Goal: Task Accomplishment & Management: Manage account settings

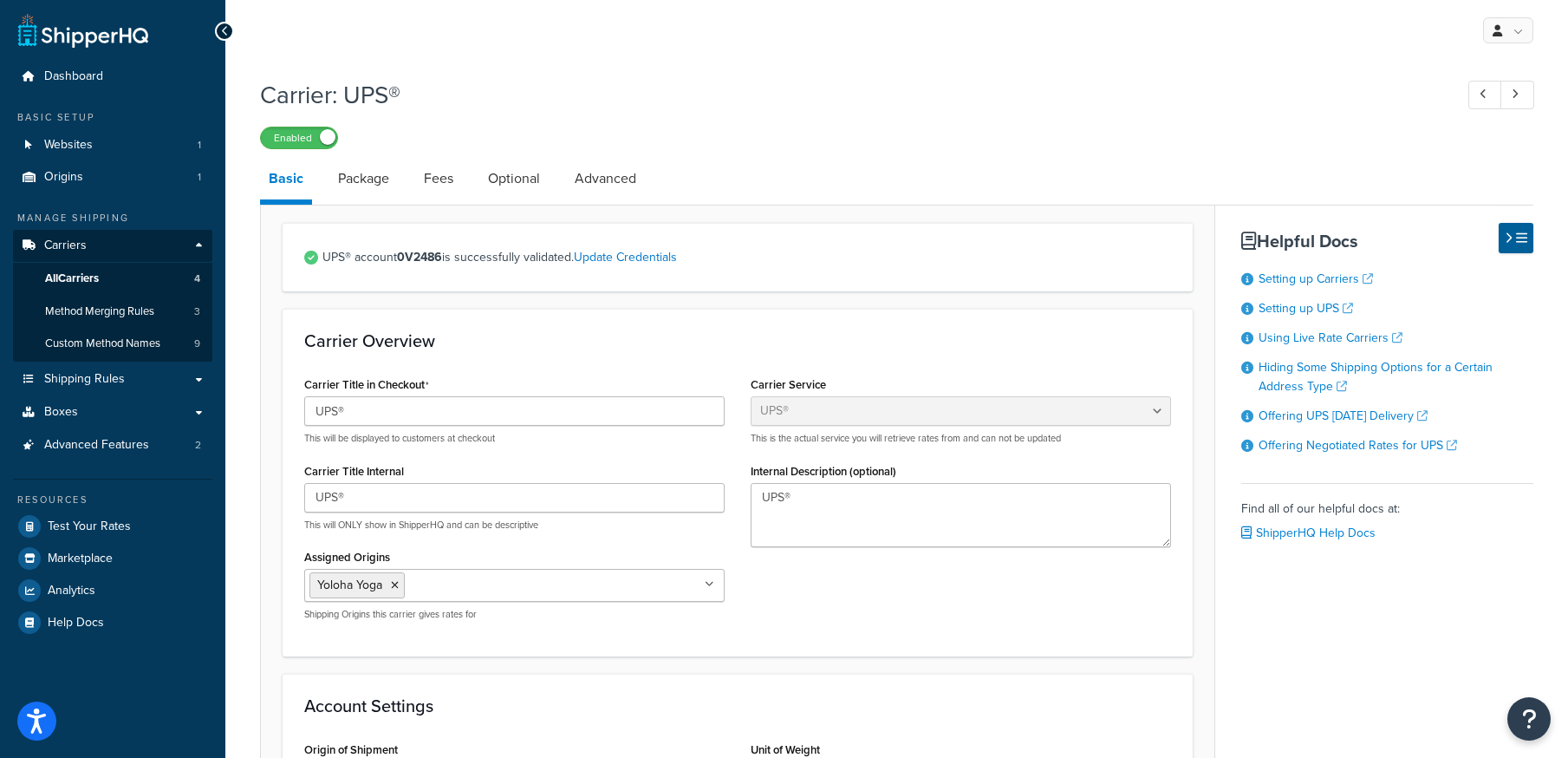
select select "ups"
click at [102, 274] on link "All Carriers 4" at bounding box center [112, 278] width 199 height 32
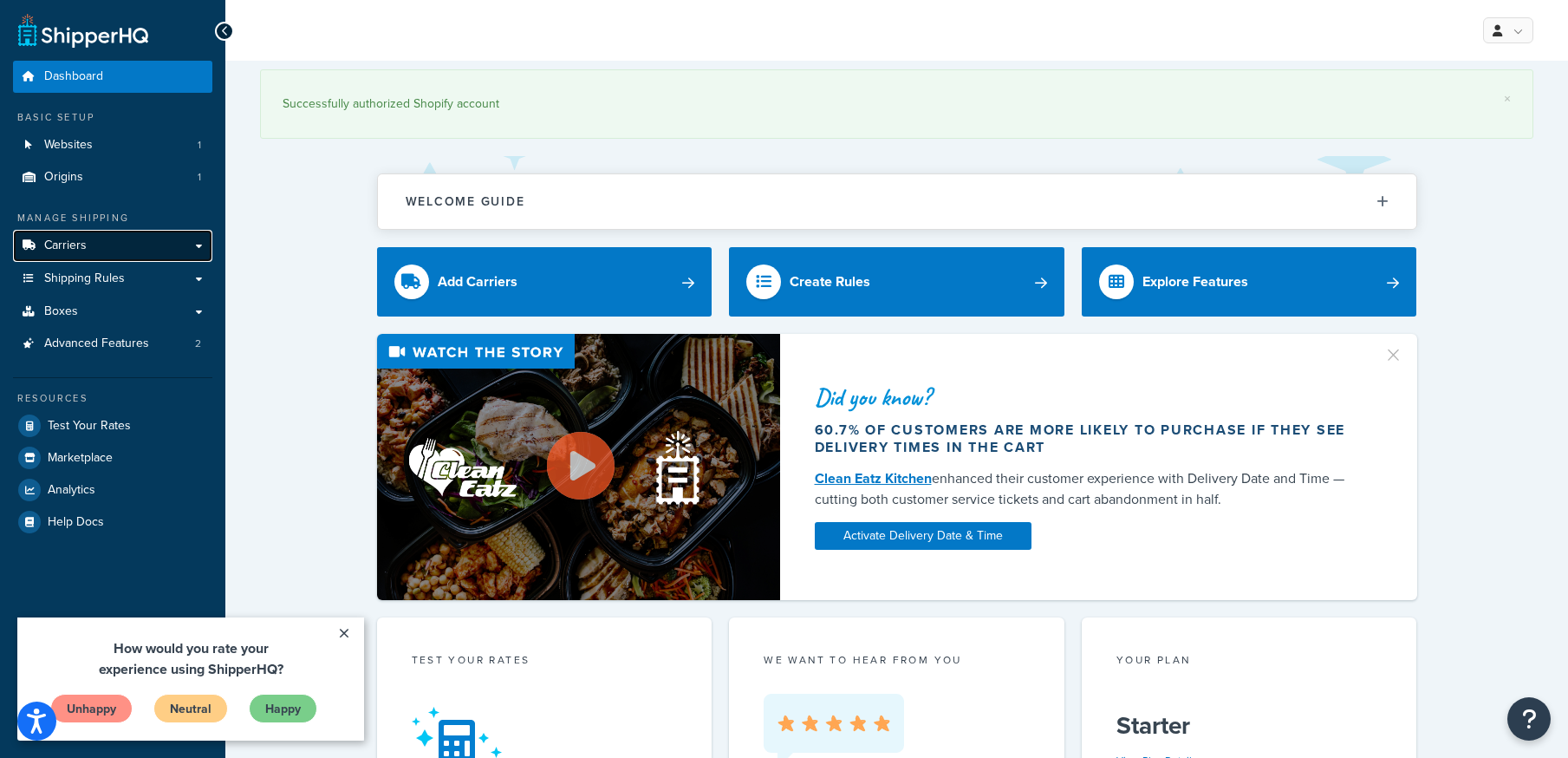
click at [79, 254] on span "Carriers" at bounding box center [65, 246] width 43 height 15
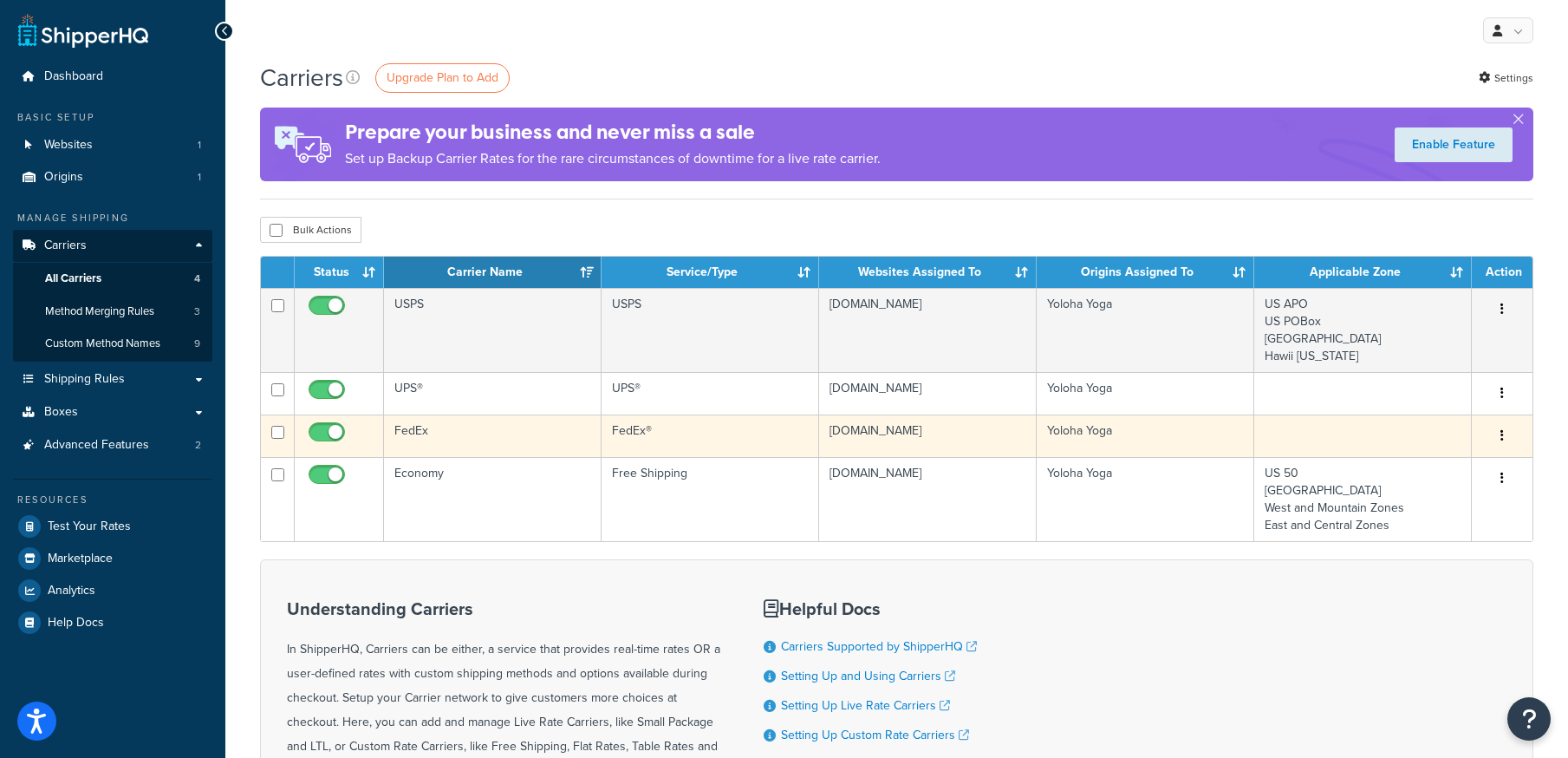
click at [426, 433] on td "FedEx" at bounding box center [493, 435] width 218 height 43
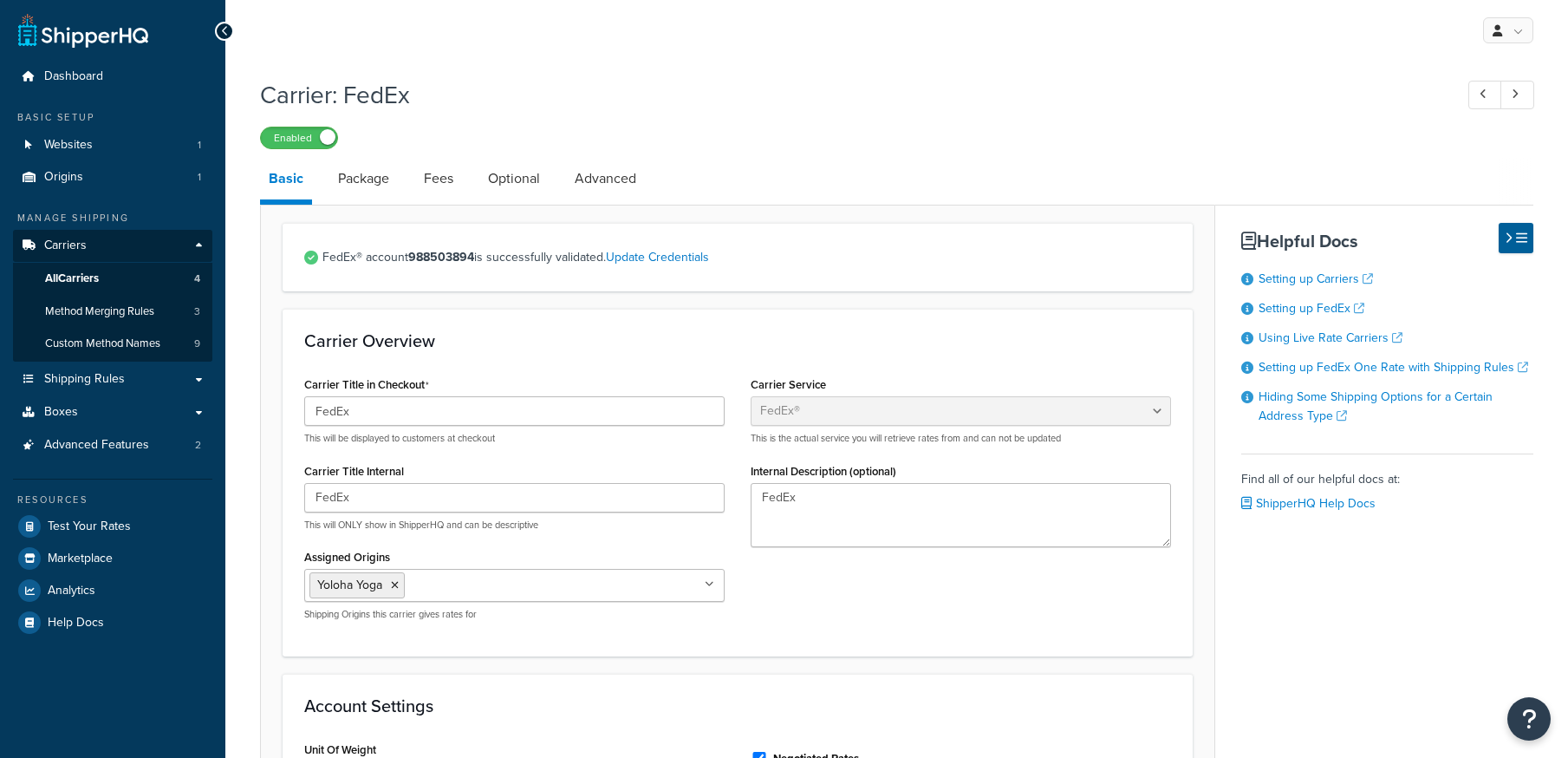
select select "fedEx"
select select "REGULAR_PICKUP"
select select "YOUR_PACKAGING"
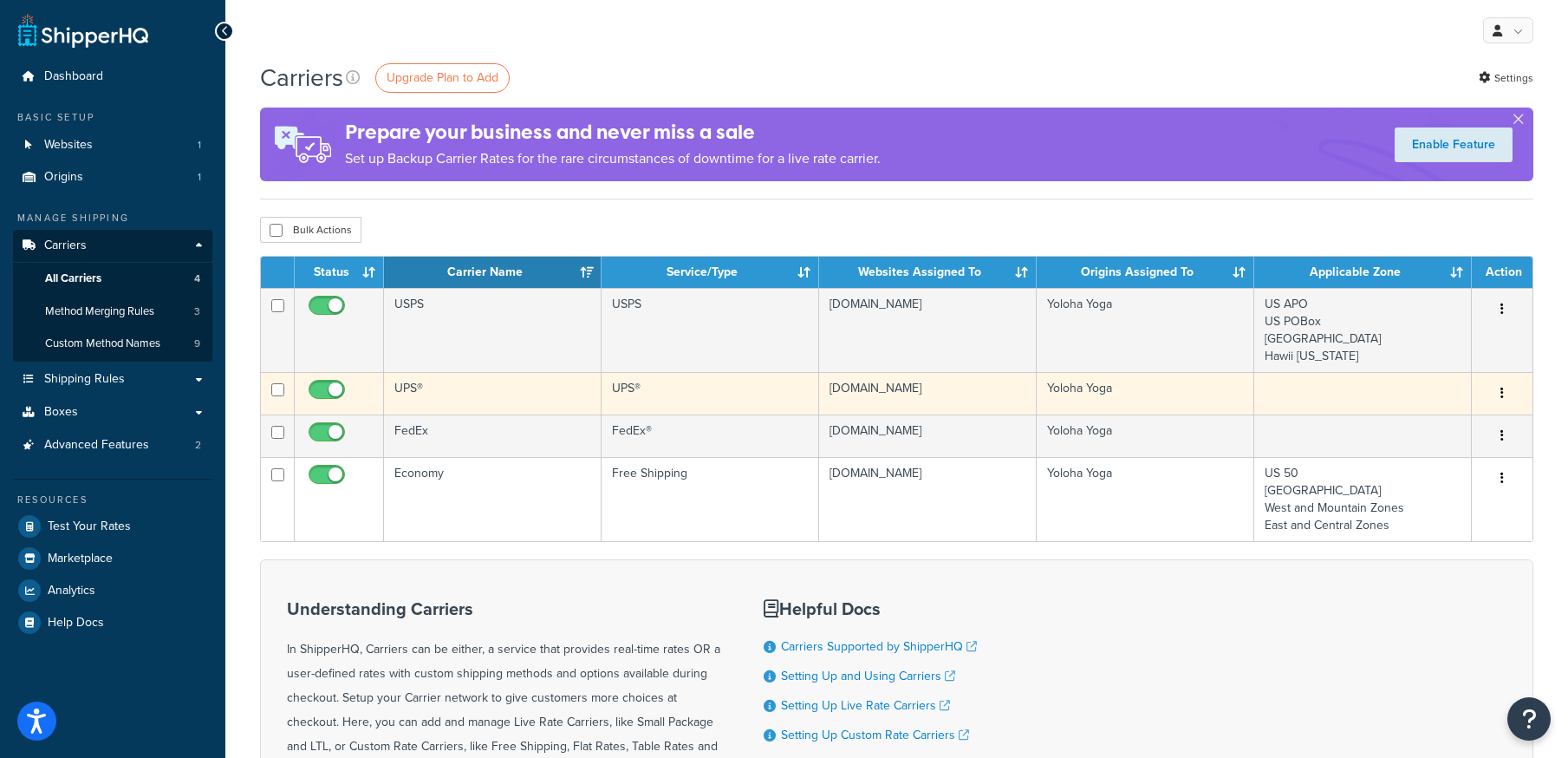
click at [412, 385] on td "UPS®" at bounding box center [493, 392] width 218 height 43
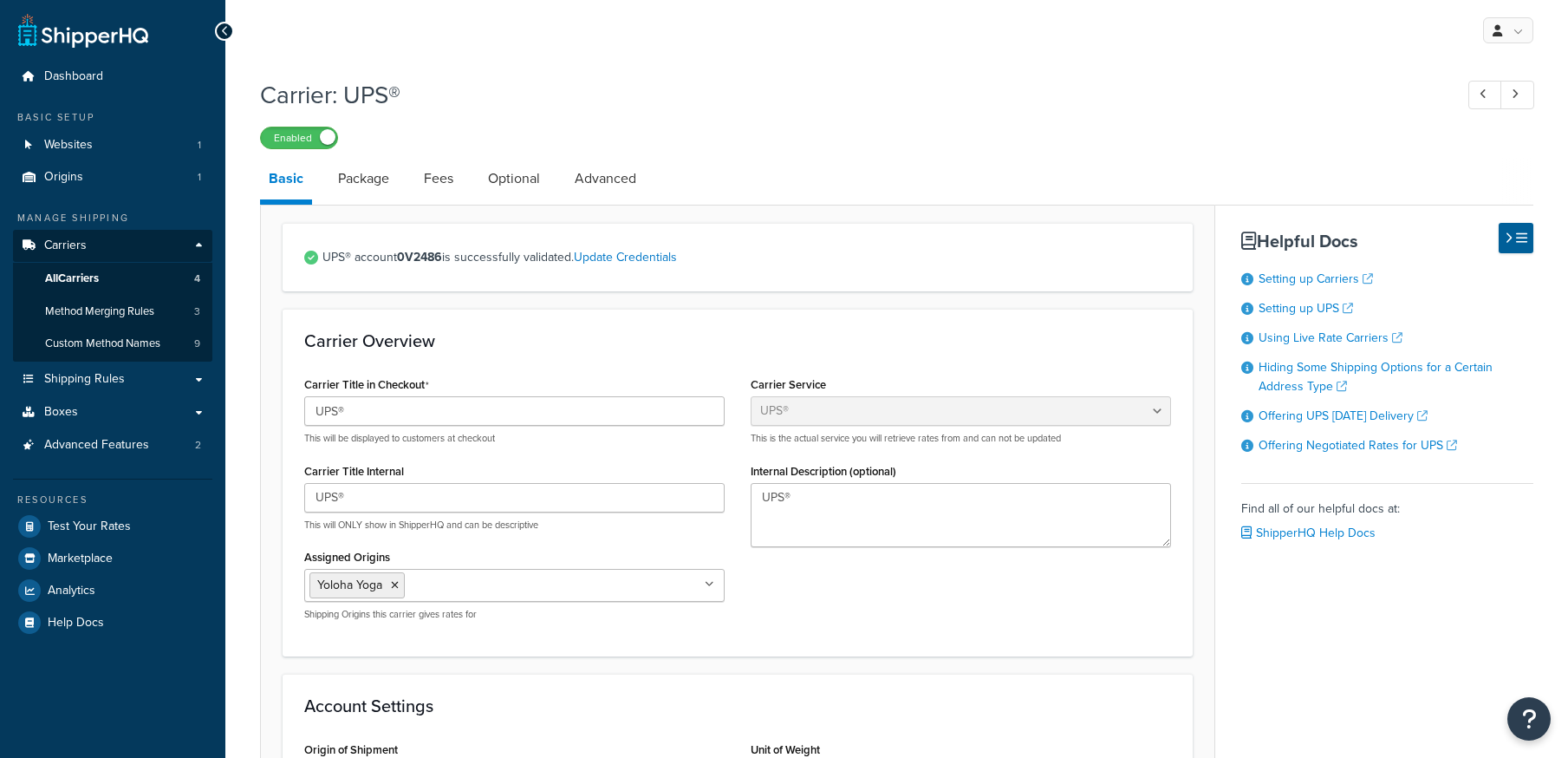
select select "ups"
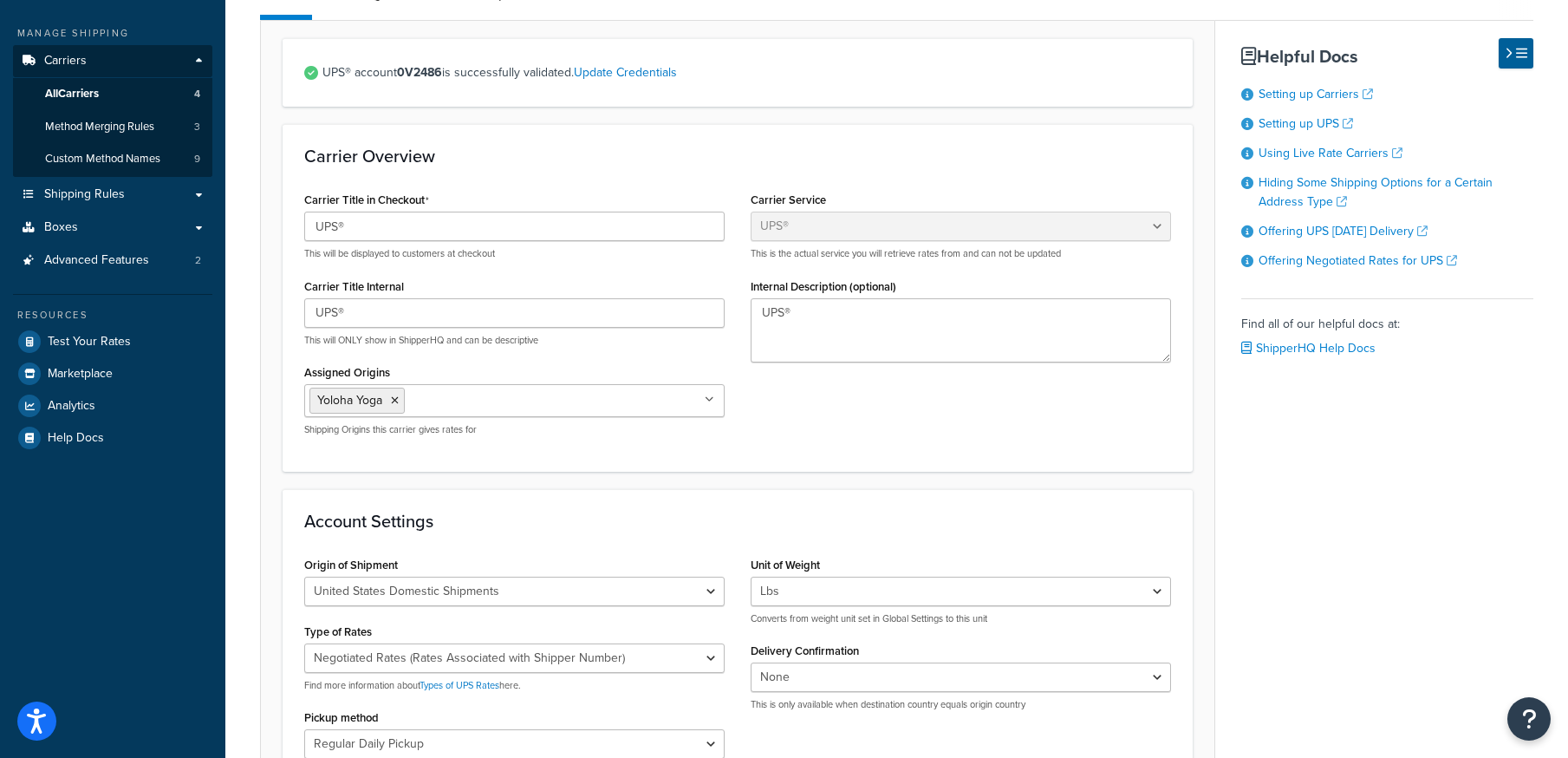
scroll to position [174, 0]
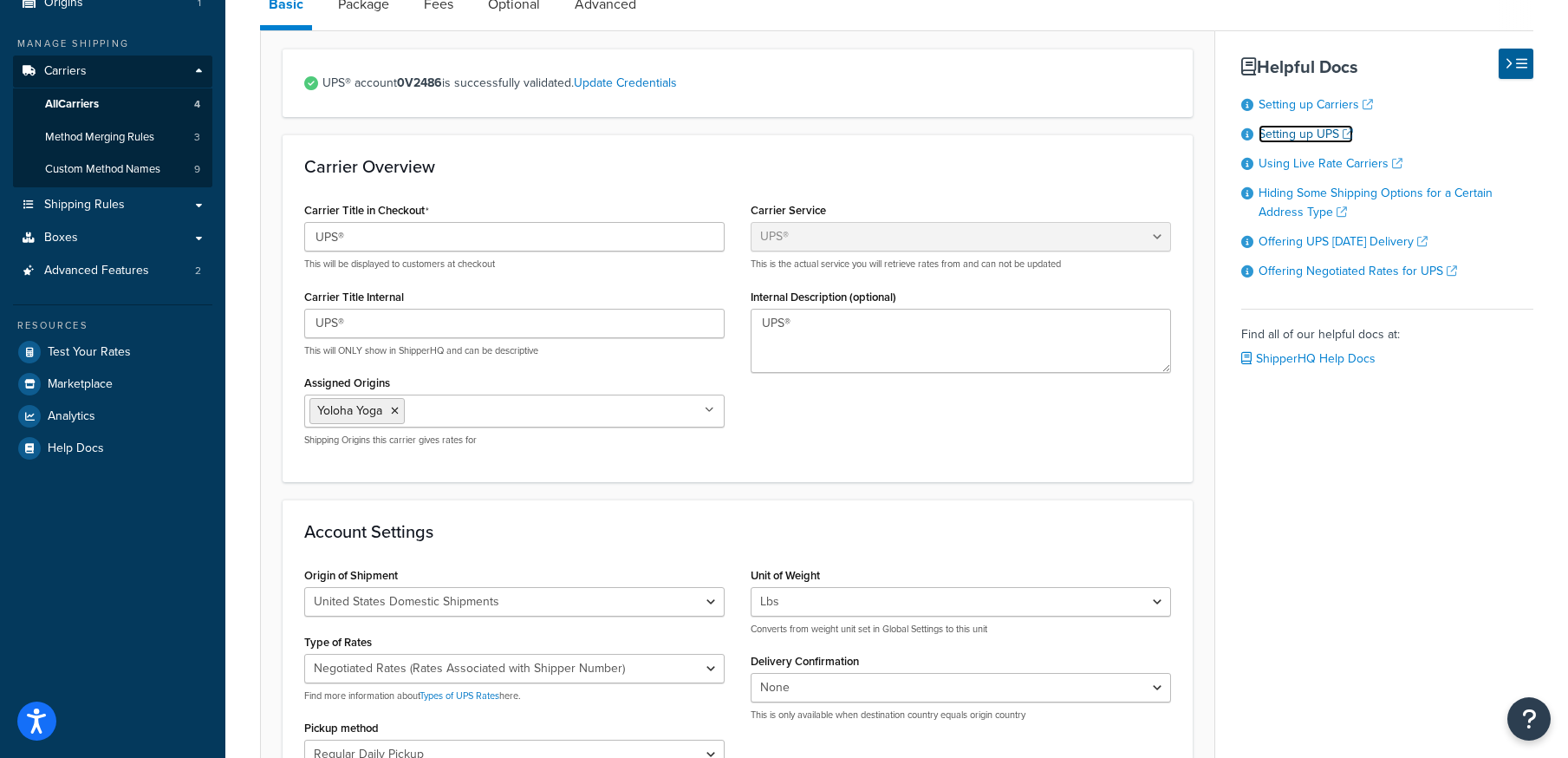
click at [1307, 134] on link "Setting up UPS" at bounding box center [1306, 134] width 94 height 18
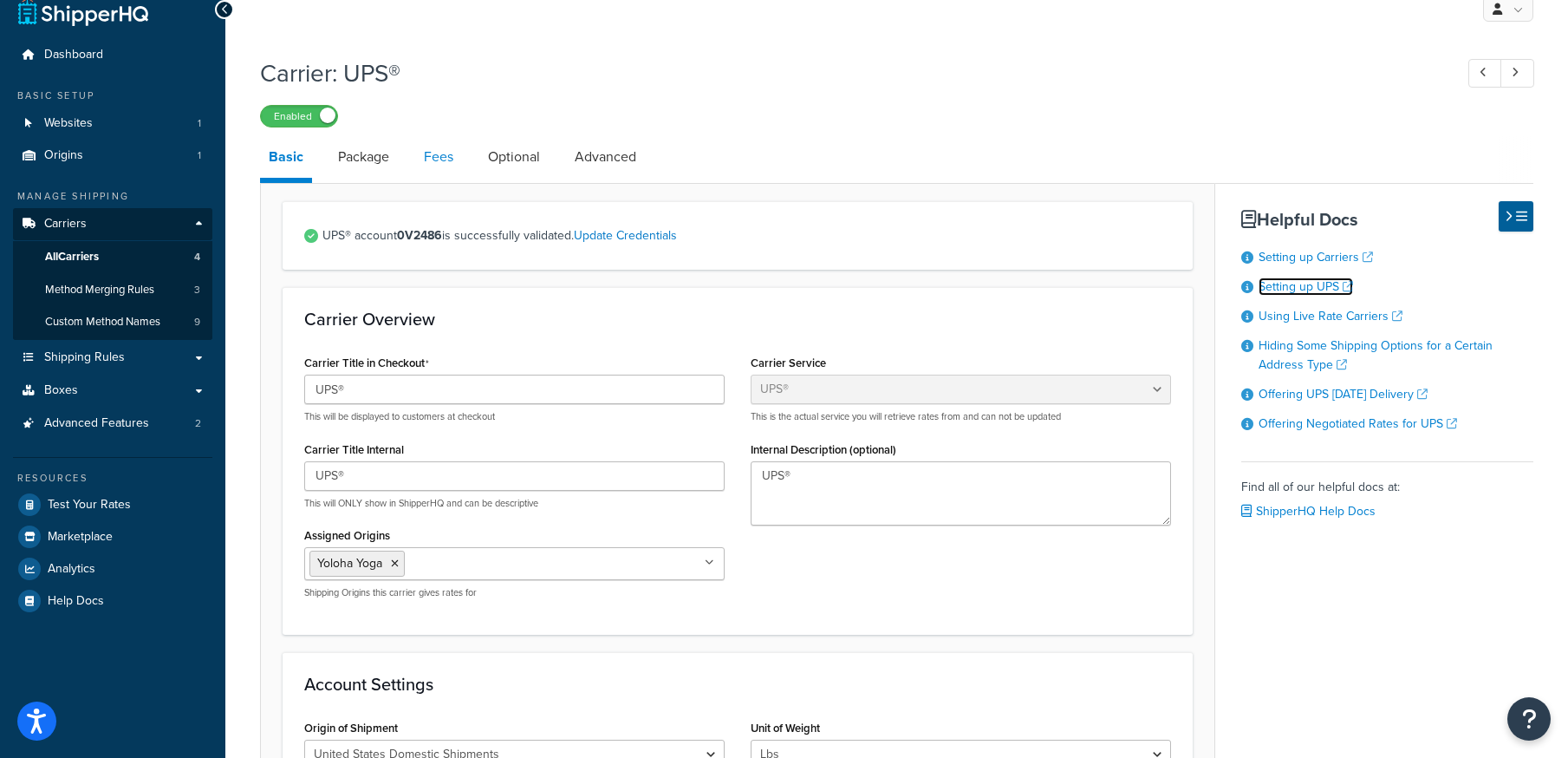
scroll to position [18, 0]
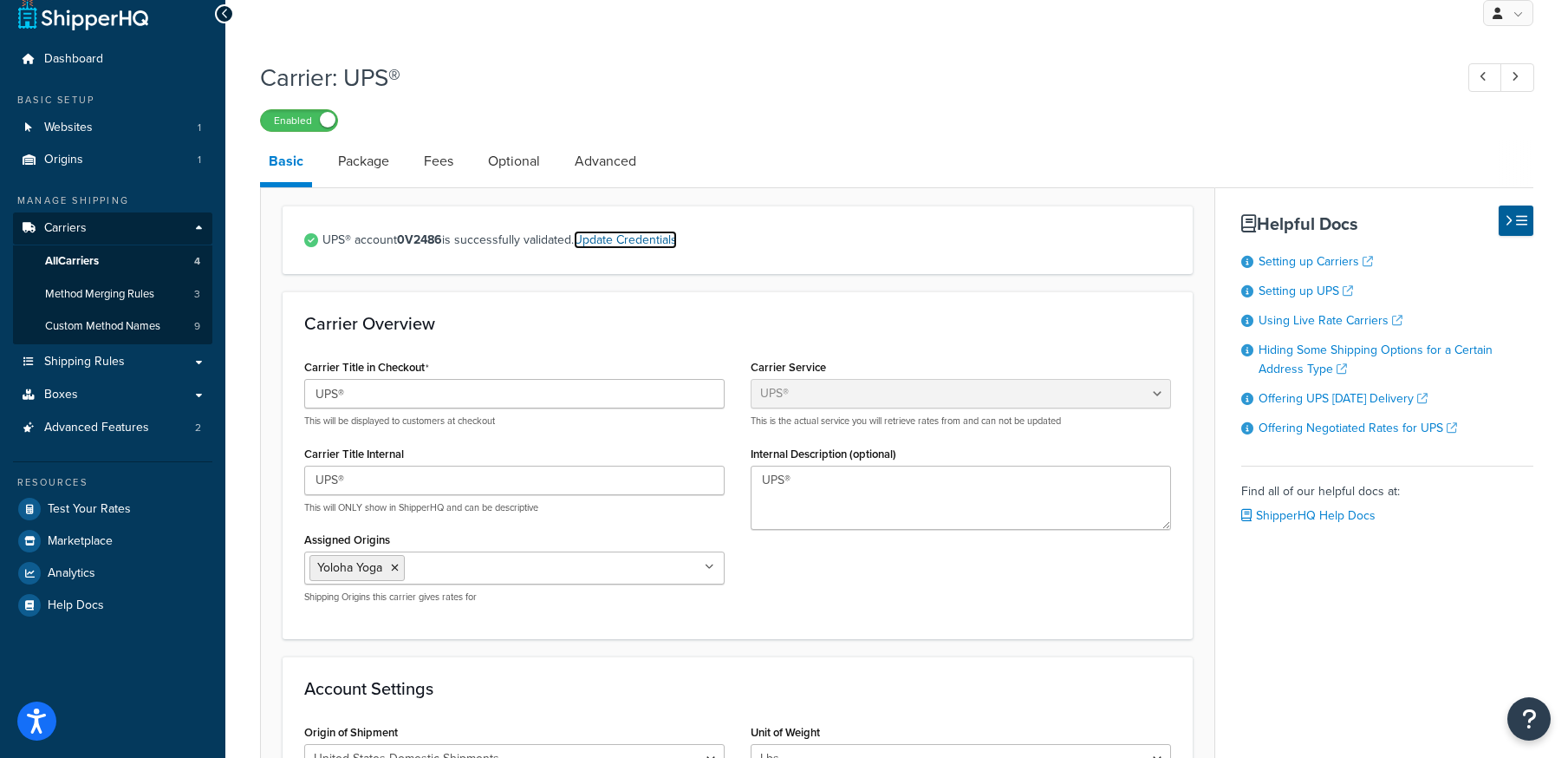
click at [621, 247] on link "Update Credentials" at bounding box center [625, 240] width 103 height 18
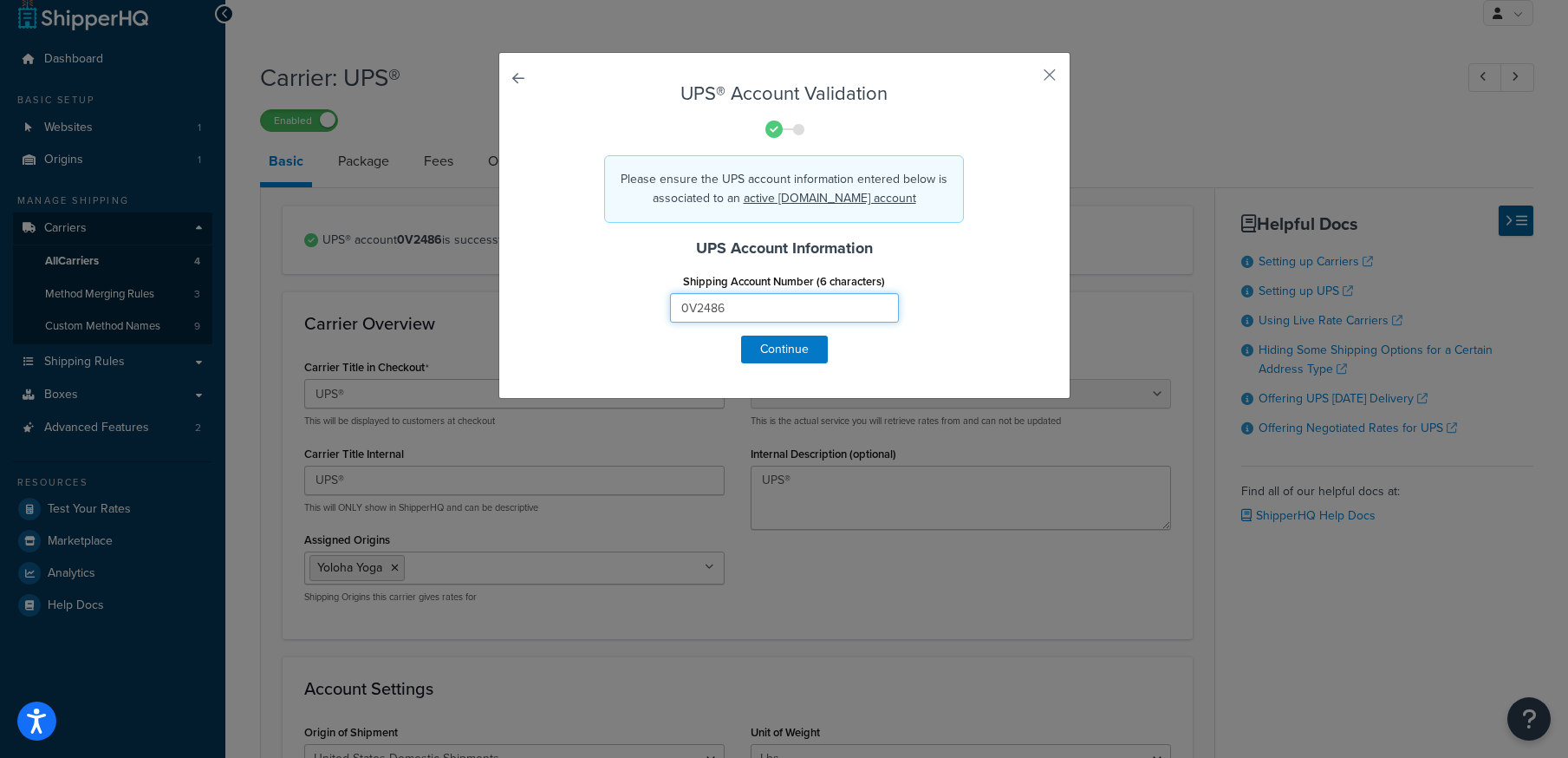
click at [739, 307] on input "0V2486" at bounding box center [784, 308] width 229 height 30
paste input "K10E23"
type input "K10E23"
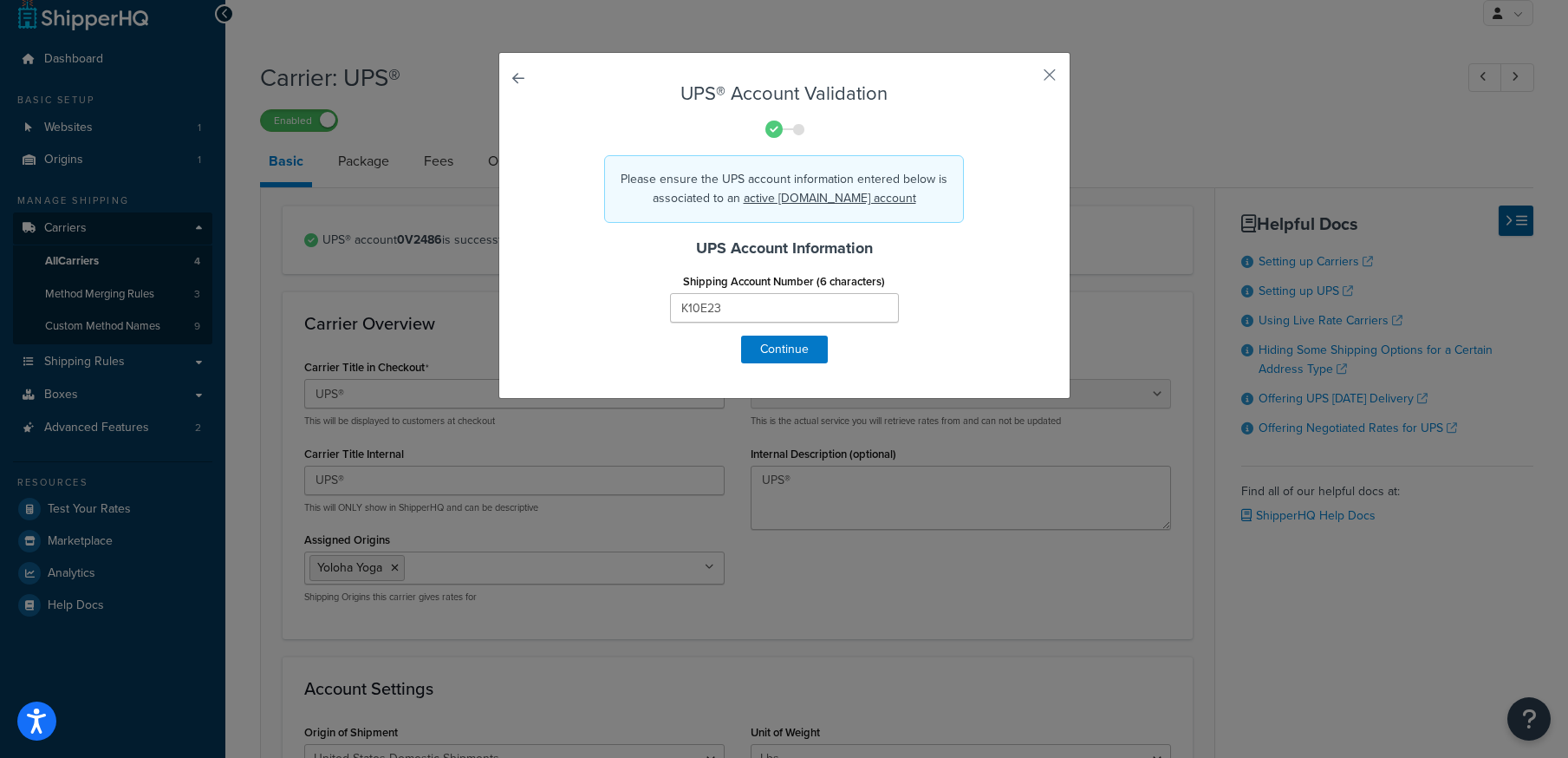
click at [543, 83] on link at bounding box center [543, 83] width 0 height 0
click at [1026, 79] on button "button" at bounding box center [1024, 81] width 4 height 4
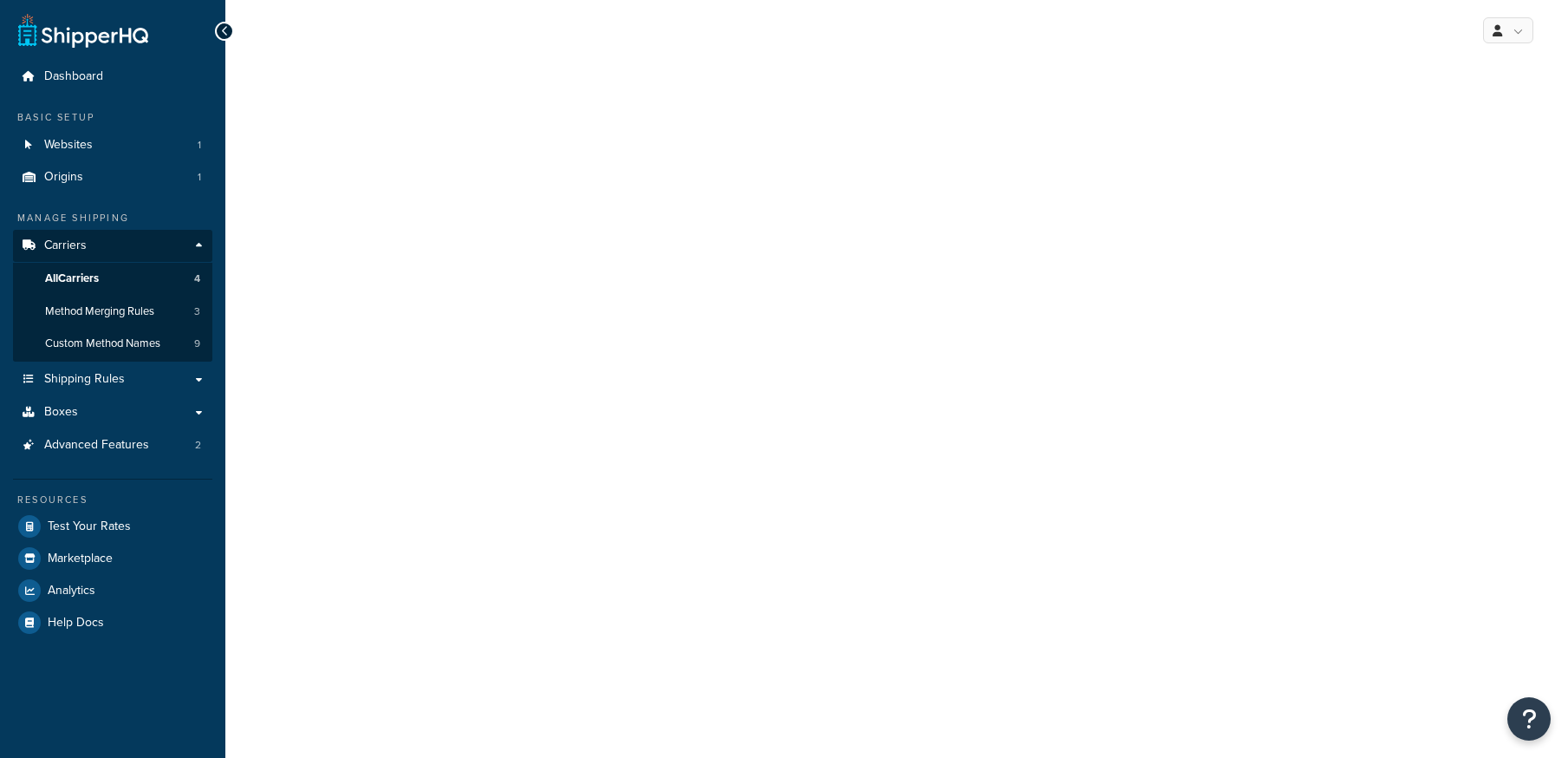
scroll to position [3, 0]
select select "ups"
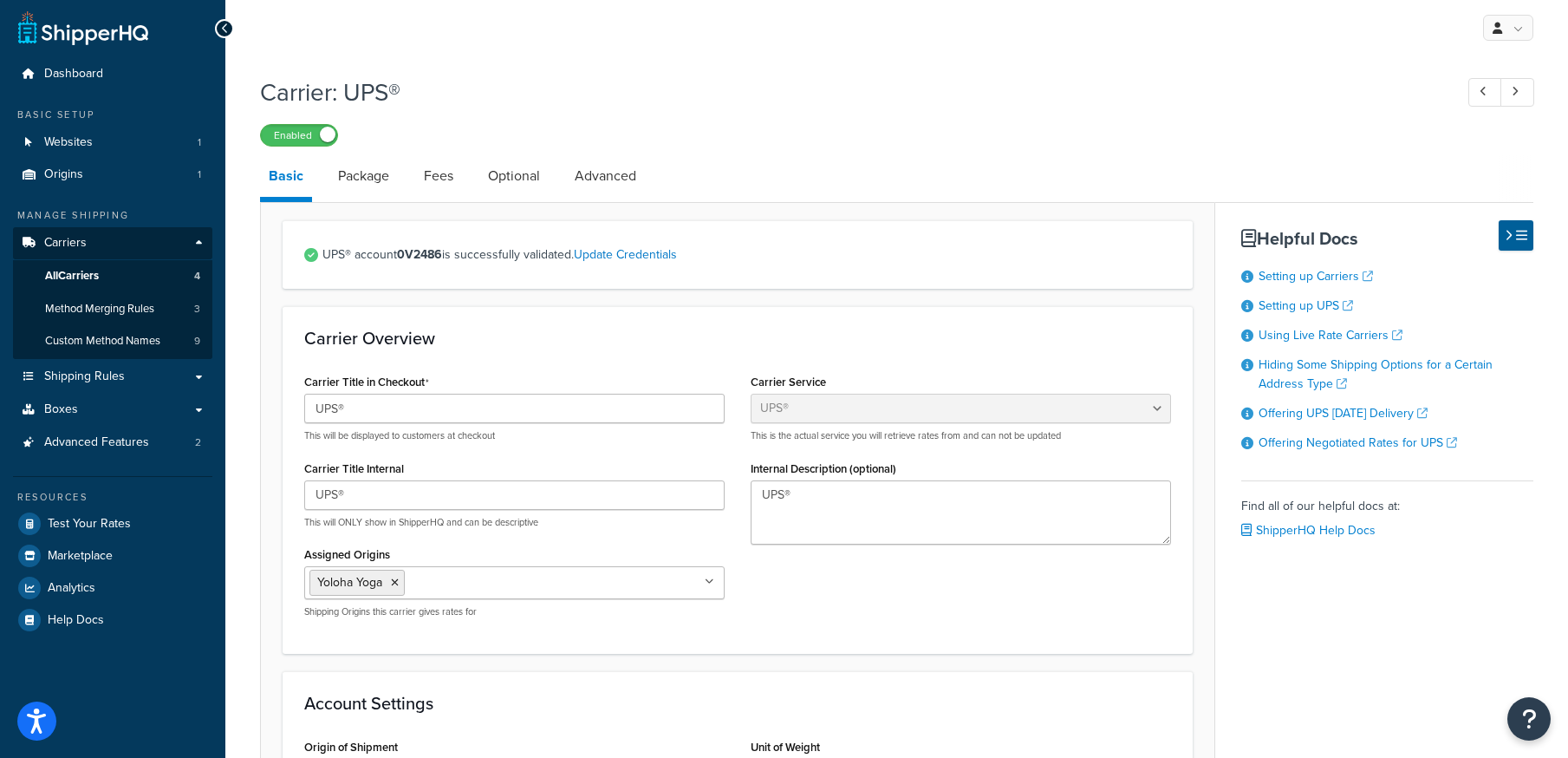
scroll to position [0, 0]
click at [73, 72] on span "Dashboard" at bounding box center [74, 73] width 59 height 15
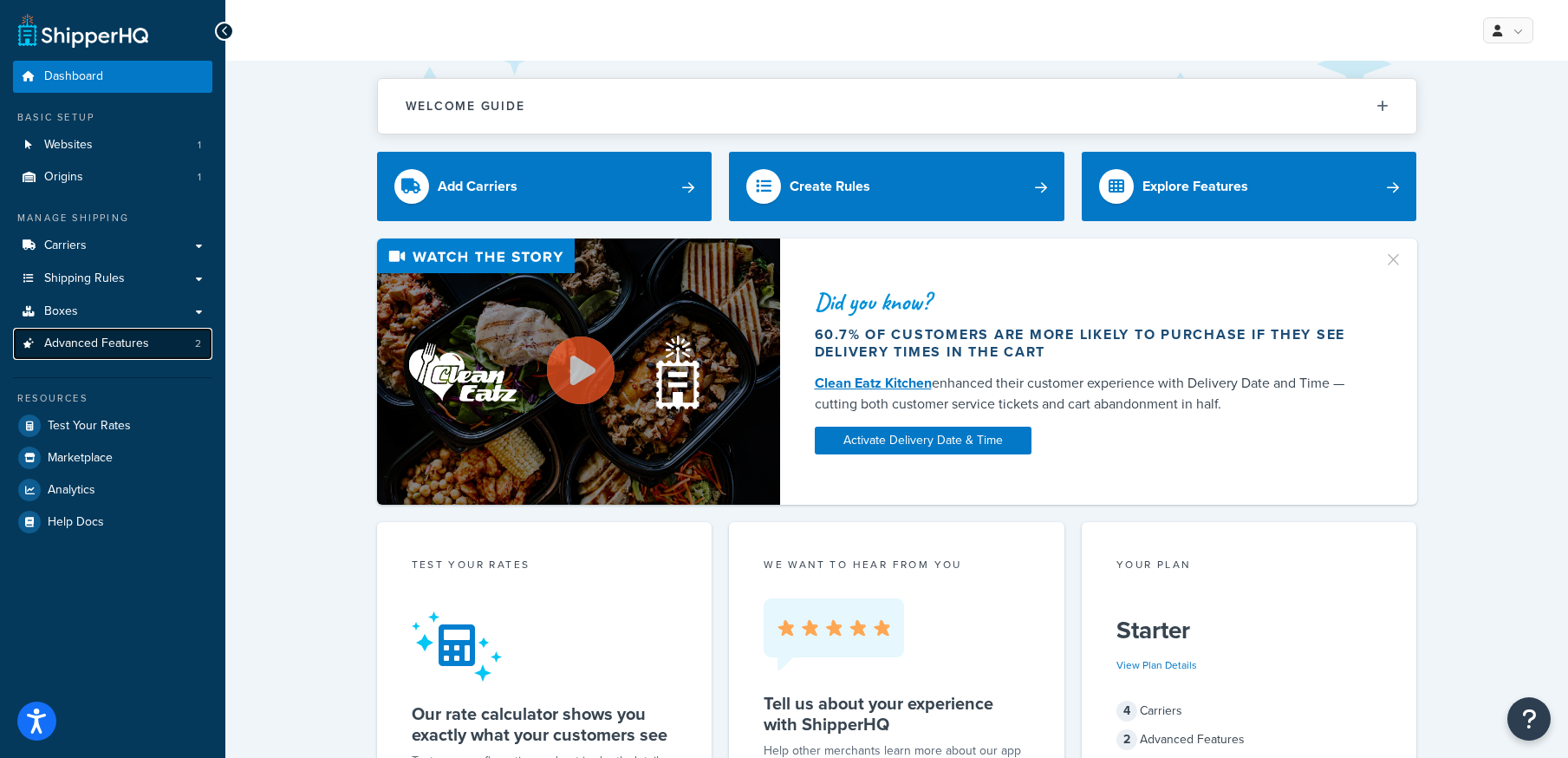
click at [59, 337] on span "Advanced Features" at bounding box center [97, 344] width 105 height 15
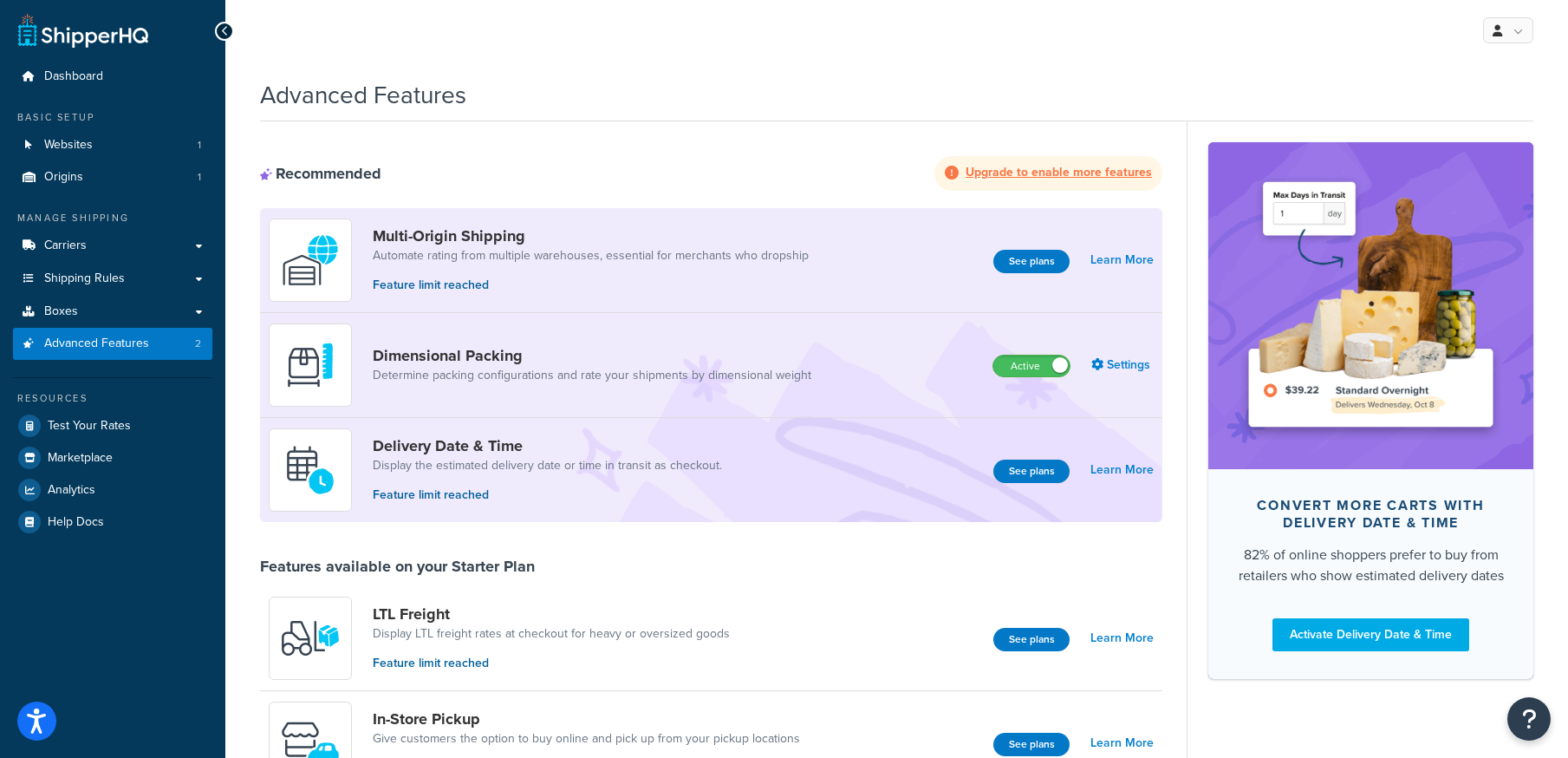
click at [1115, 169] on strong "Upgrade to enable more features" at bounding box center [1059, 172] width 186 height 18
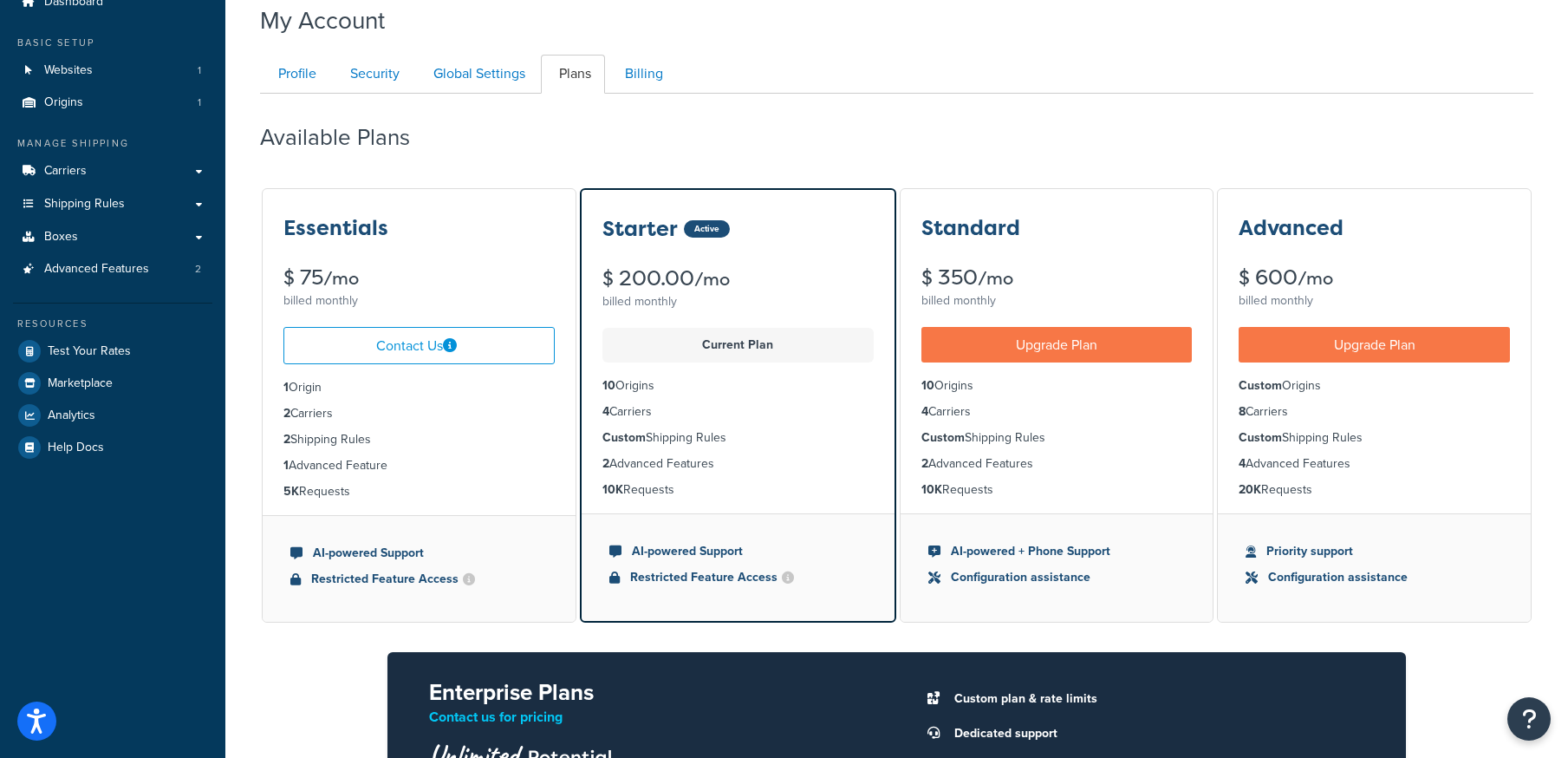
scroll to position [75, 0]
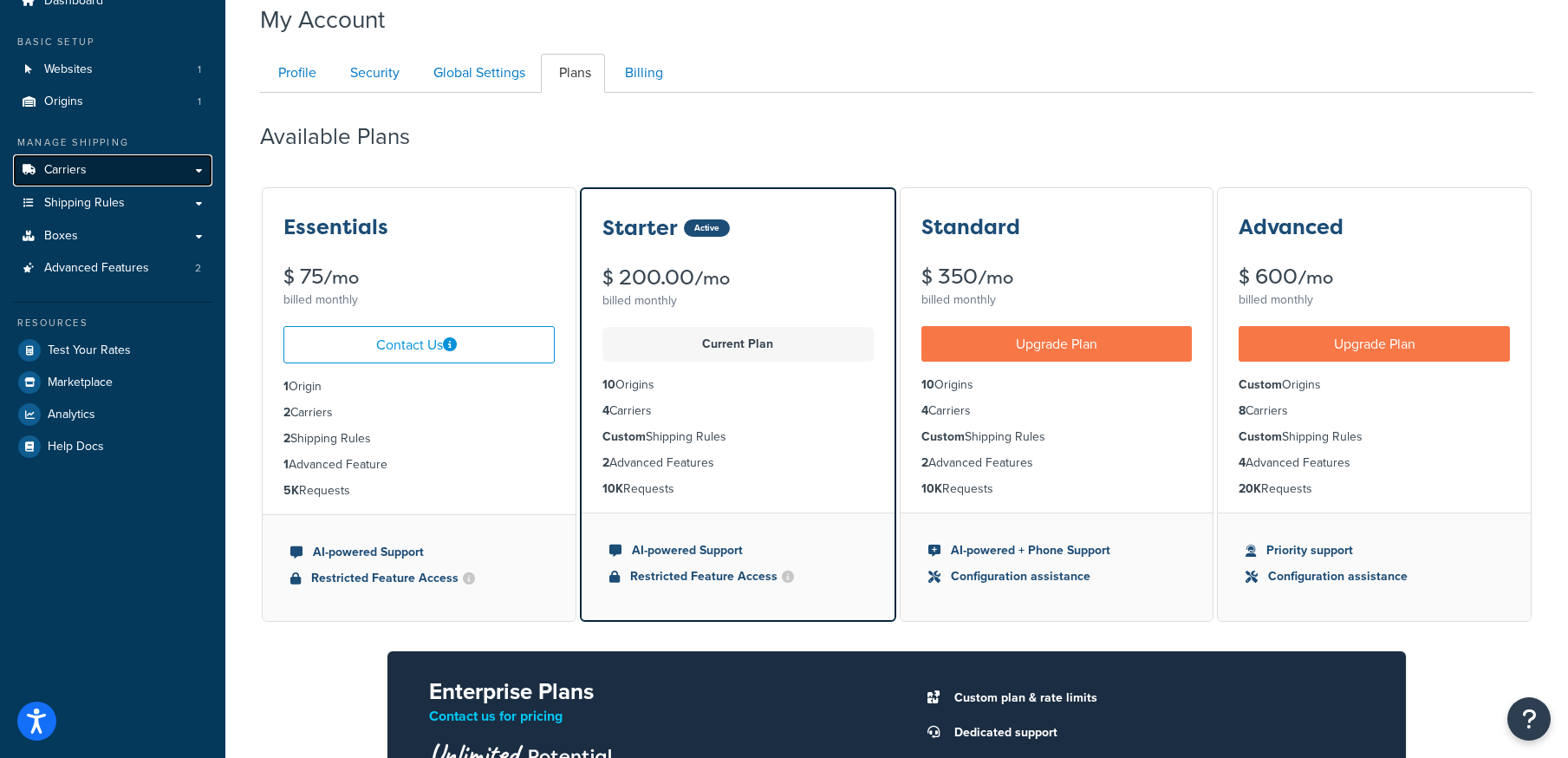
click at [70, 181] on link "Carriers" at bounding box center [112, 170] width 199 height 32
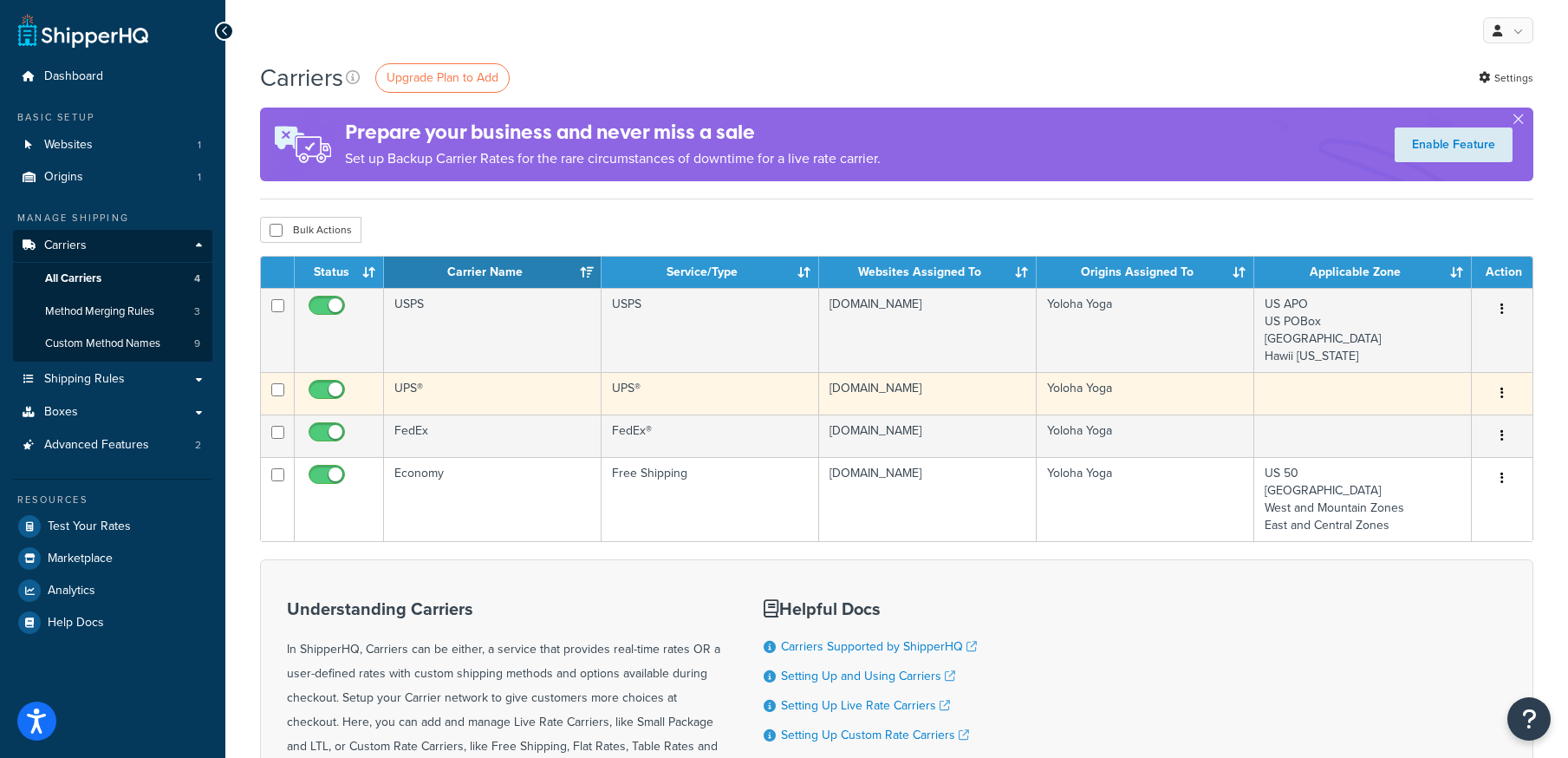
click at [415, 386] on td "UPS®" at bounding box center [493, 392] width 218 height 43
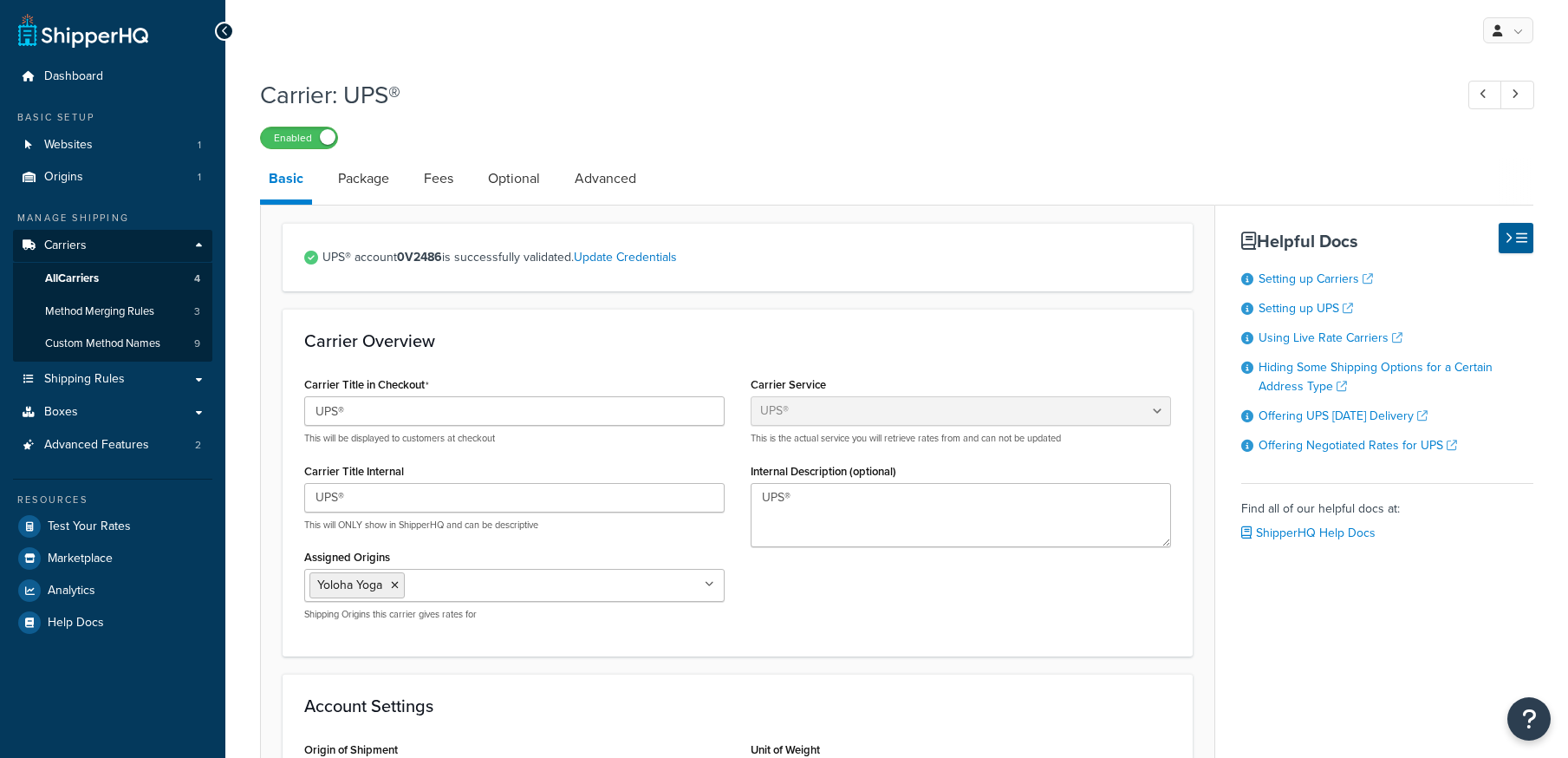
select select "ups"
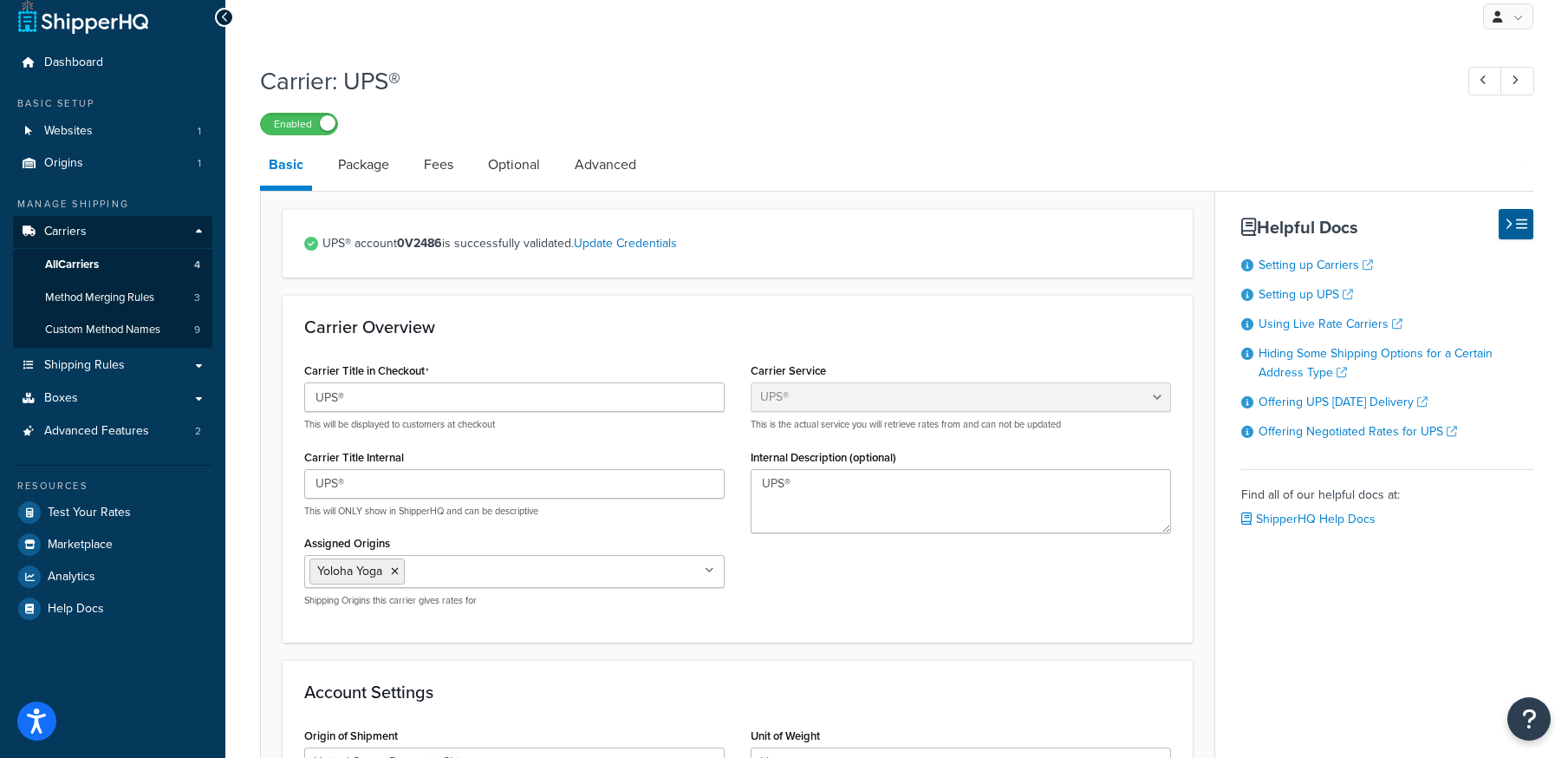
scroll to position [17, 0]
